Goal: Information Seeking & Learning: Learn about a topic

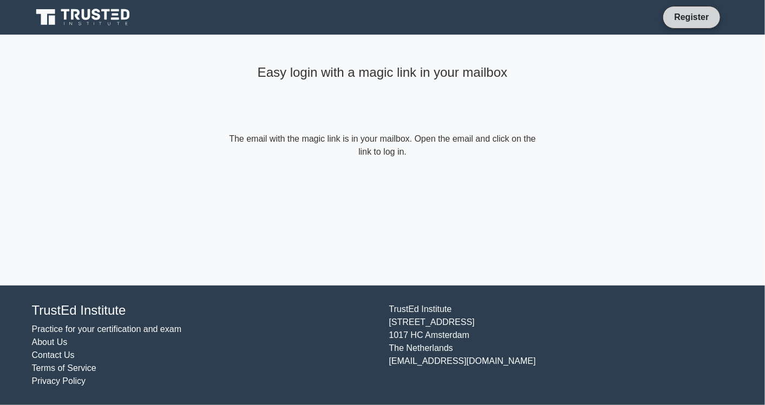
click at [677, 12] on link "Register" at bounding box center [691, 17] width 48 height 14
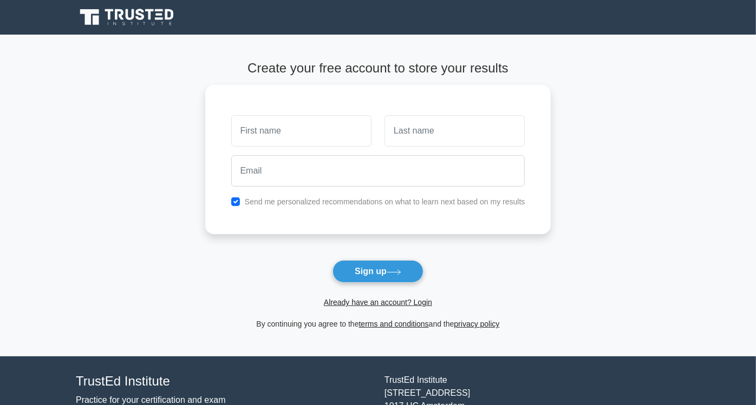
click at [37, 124] on main "Create your free account to store your results Send me personalized recommendat…" at bounding box center [378, 196] width 756 height 322
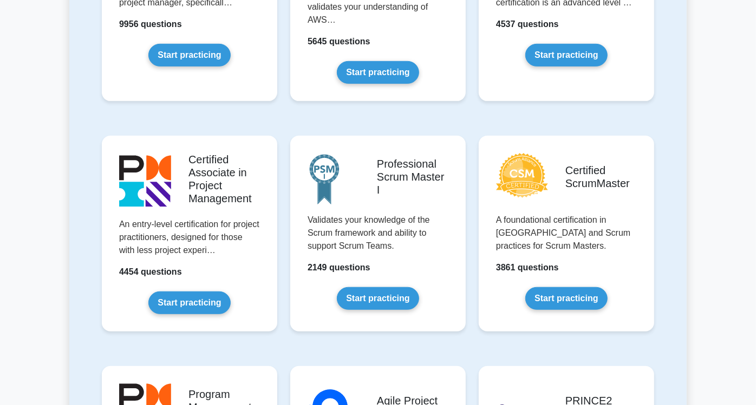
scroll to position [360, 0]
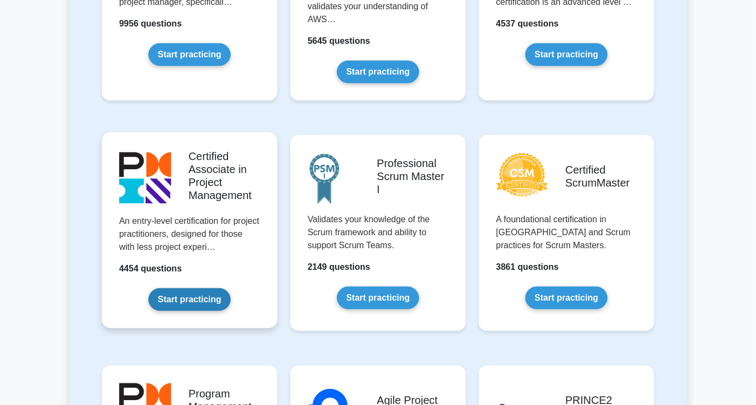
click at [188, 288] on link "Start practicing" at bounding box center [189, 299] width 82 height 23
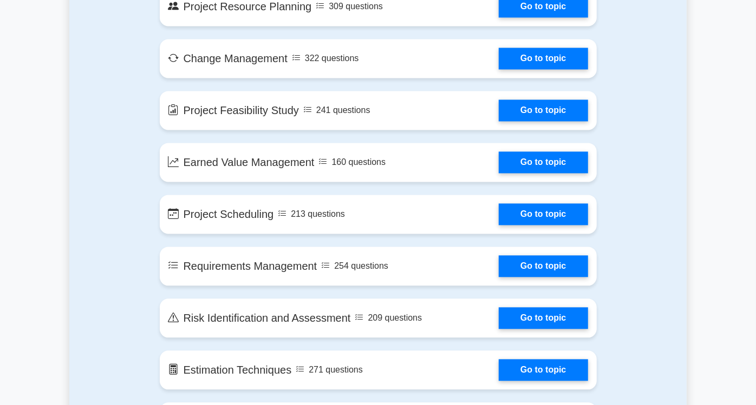
scroll to position [1323, 0]
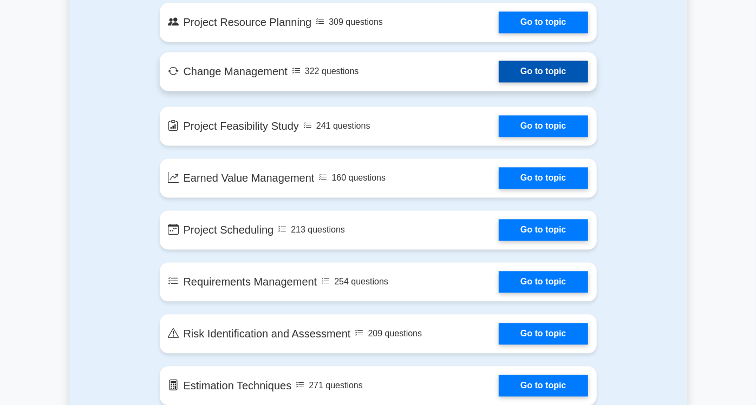
click at [581, 61] on link "Go to topic" at bounding box center [542, 72] width 89 height 22
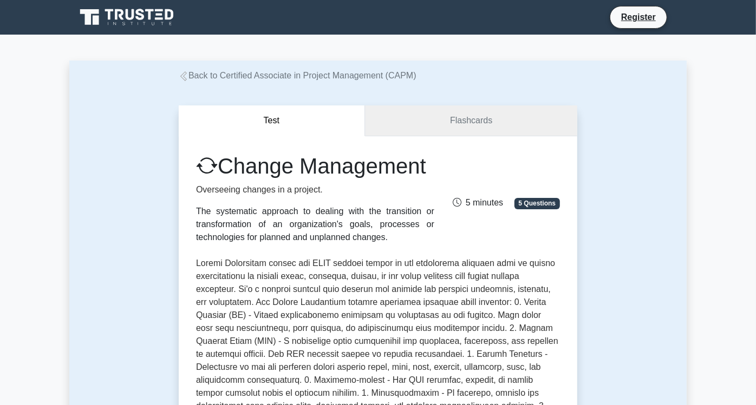
click at [481, 120] on link "Flashcards" at bounding box center [471, 121] width 212 height 31
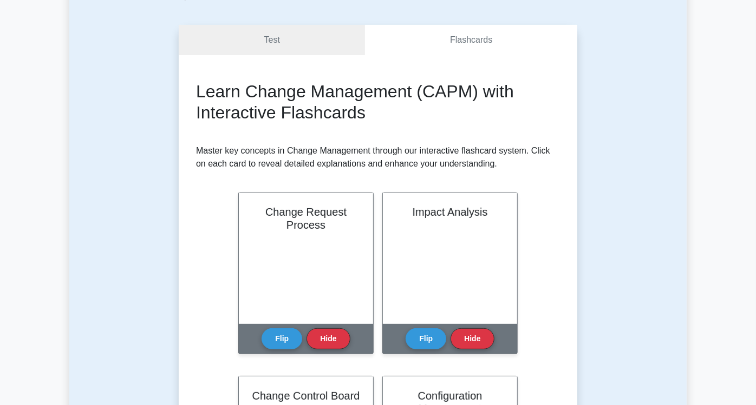
scroll to position [120, 0]
